Goal: Information Seeking & Learning: Learn about a topic

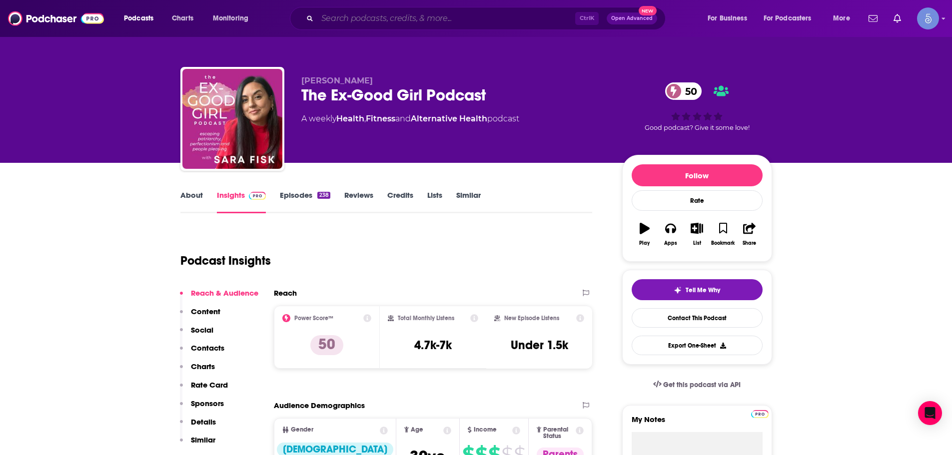
click at [356, 17] on input "Search podcasts, credits, & more..." at bounding box center [446, 18] width 258 height 16
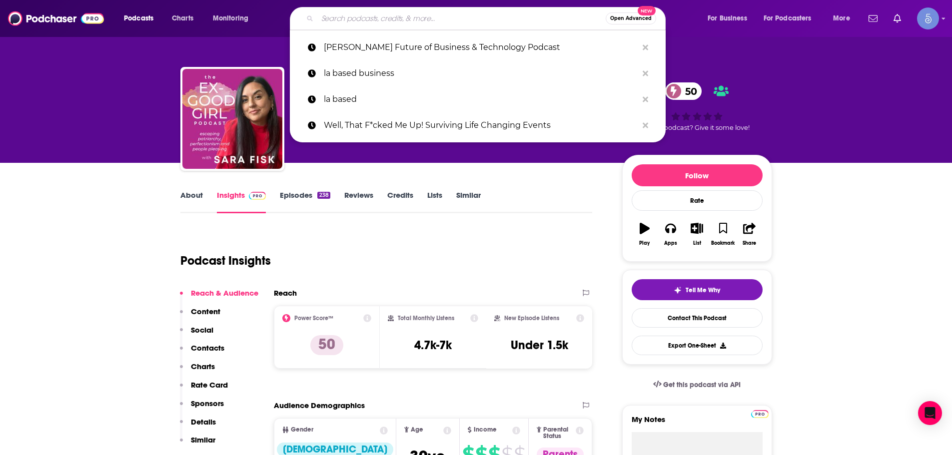
paste input "The [PERSON_NAME] Show"
type input "The [PERSON_NAME] Show"
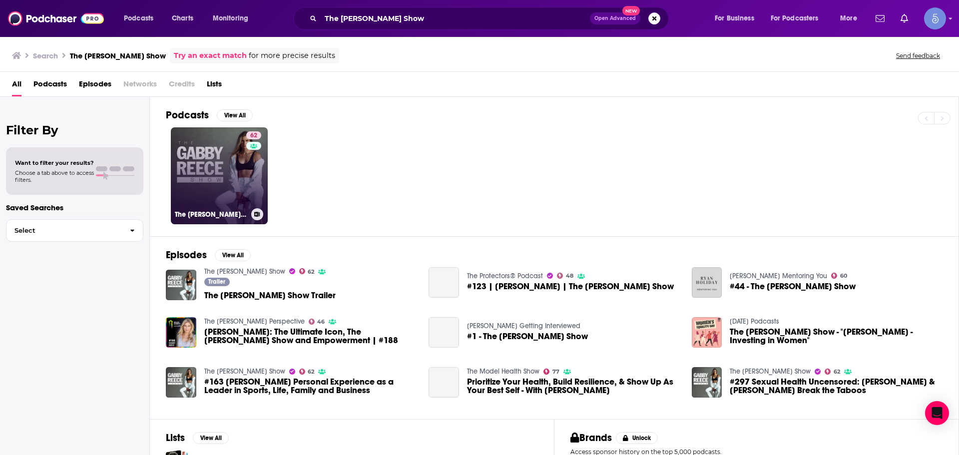
click at [215, 178] on link "62 The [PERSON_NAME] Show" at bounding box center [219, 175] width 97 height 97
